Goal: Task Accomplishment & Management: Use online tool/utility

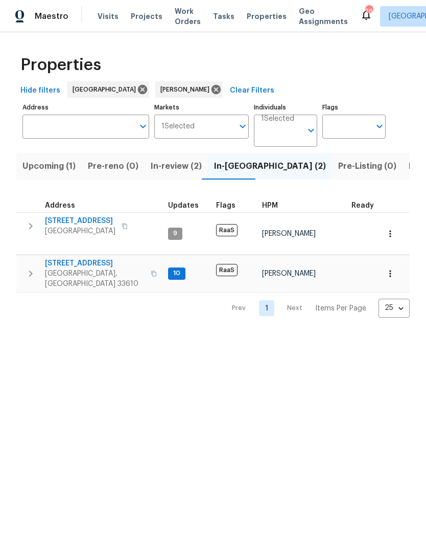
click at [99, 258] on span "[STREET_ADDRESS]" at bounding box center [95, 263] width 100 height 10
click at [108, 220] on span "3105 W Cherokee Ave" at bounding box center [80, 221] width 71 height 10
click at [409, 164] on span "Listed (18)" at bounding box center [430, 166] width 42 height 14
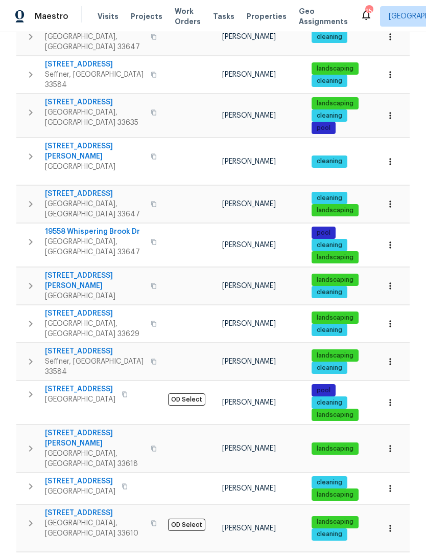
scroll to position [260, 0]
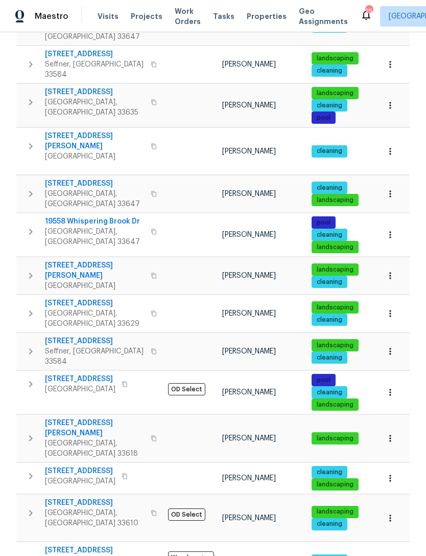
click at [397, 223] on button "button" at bounding box center [390, 234] width 22 height 22
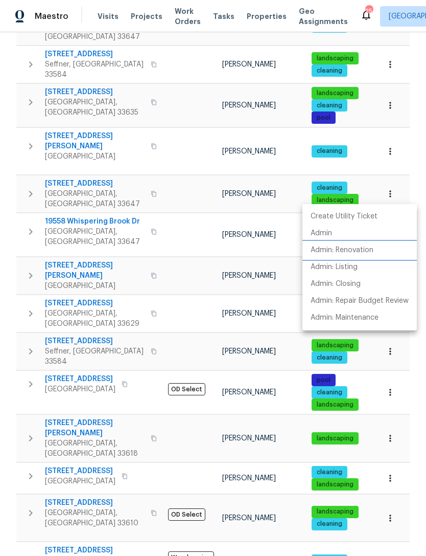
click at [367, 246] on p "Admin: Renovation" at bounding box center [342, 250] width 63 height 11
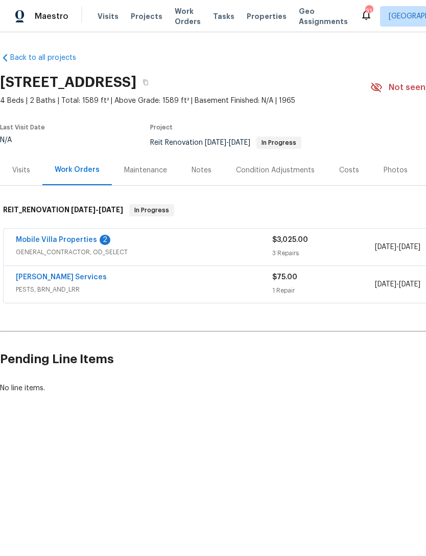
click at [35, 241] on link "Mobile Villa Properties" at bounding box center [56, 239] width 81 height 7
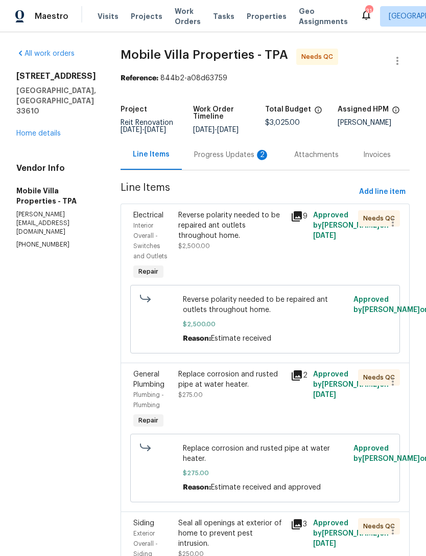
click at [227, 152] on div "Progress Updates 2" at bounding box center [232, 155] width 76 height 10
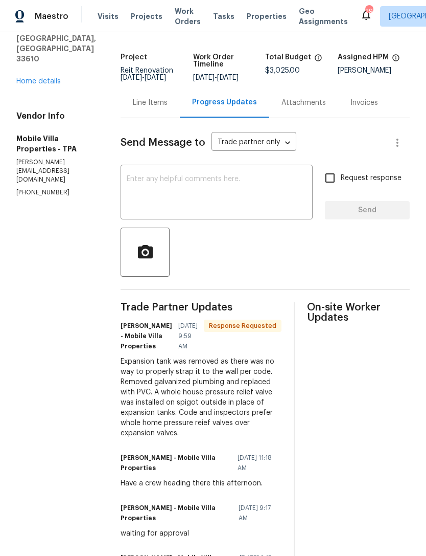
scroll to position [17, 0]
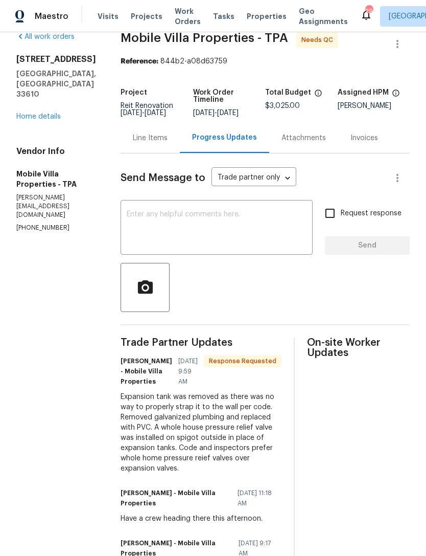
click at [219, 218] on textarea at bounding box center [217, 229] width 180 height 36
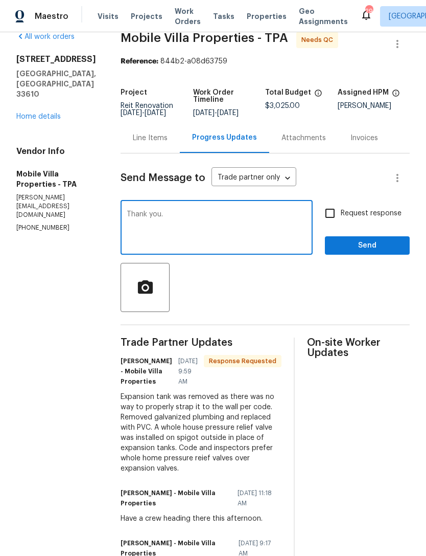
type textarea "Thank you."
click at [381, 249] on span "Send" at bounding box center [367, 245] width 68 height 13
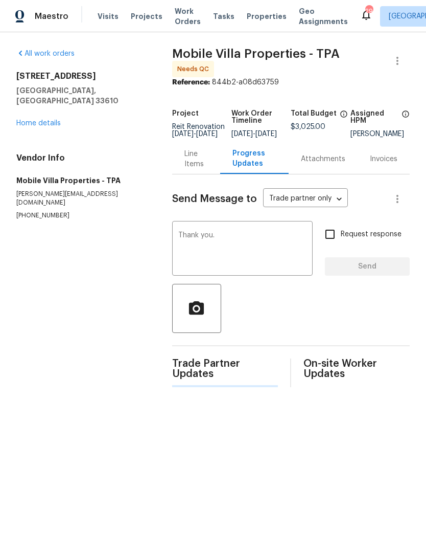
scroll to position [0, 0]
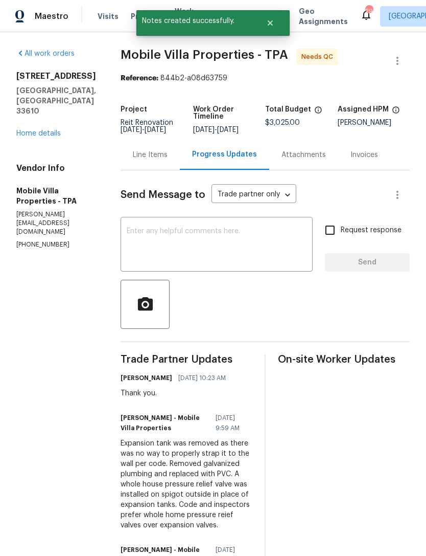
click at [121, 161] on div "Line Items" at bounding box center [150, 155] width 59 height 30
